Goal: Navigation & Orientation: Find specific page/section

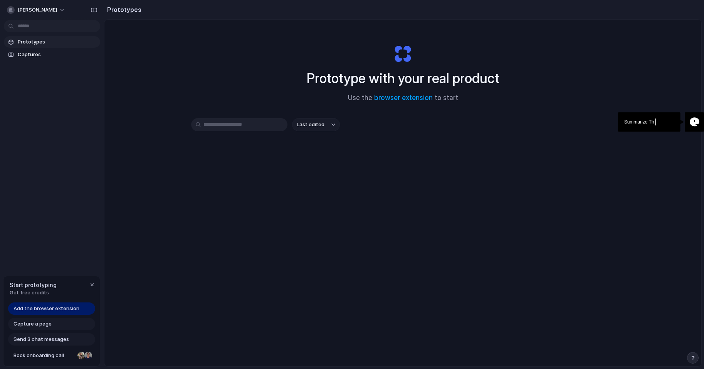
click at [313, 127] on span "Last edited" at bounding box center [311, 125] width 28 height 8
click at [313, 127] on div "Last edited Last created Alphabetical" at bounding box center [352, 184] width 704 height 369
click at [93, 283] on div "button" at bounding box center [92, 285] width 6 height 6
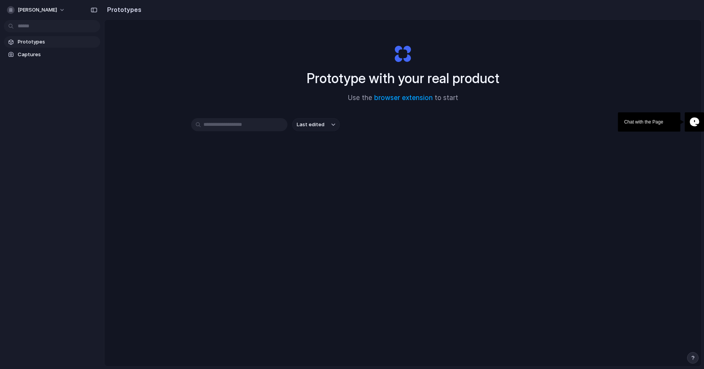
click at [58, 44] on span "Prototypes" at bounding box center [57, 42] width 79 height 8
click at [53, 57] on span "Captures" at bounding box center [57, 55] width 79 height 8
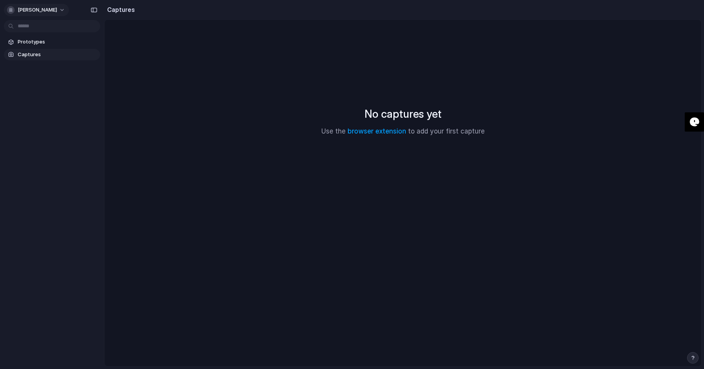
click at [44, 12] on span "[PERSON_NAME]" at bounding box center [37, 10] width 39 height 8
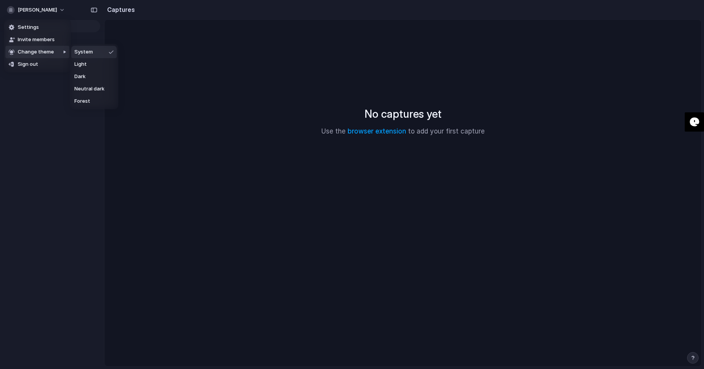
click at [126, 56] on div "Settings Invite members Change theme Sign out" at bounding box center [352, 184] width 704 height 369
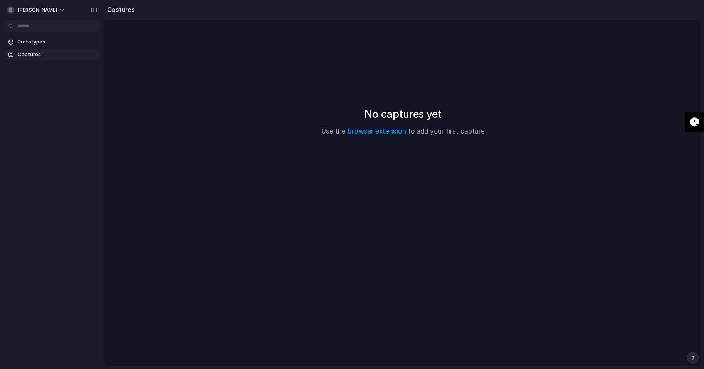
click at [128, 5] on h2 "Captures" at bounding box center [119, 9] width 31 height 9
click at [64, 44] on span "Prototypes" at bounding box center [57, 42] width 79 height 8
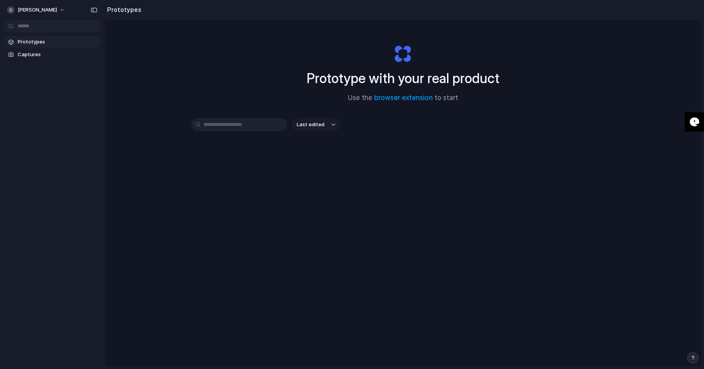
click at [278, 128] on input "text" at bounding box center [239, 124] width 96 height 13
click at [297, 124] on span "Last edited" at bounding box center [311, 125] width 28 height 8
click at [217, 121] on div "Last edited Last created Alphabetical" at bounding box center [352, 184] width 704 height 369
